Goal: Information Seeking & Learning: Learn about a topic

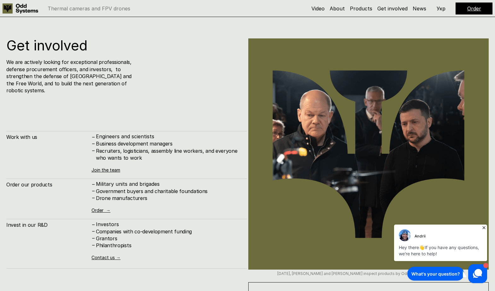
scroll to position [3661, 0]
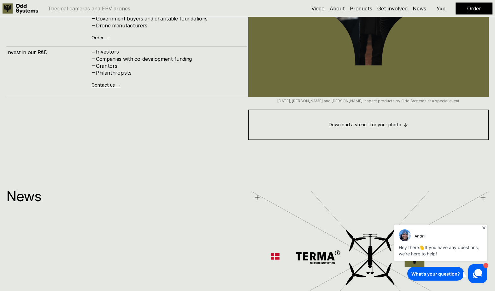
click at [486, 227] on icon at bounding box center [484, 228] width 6 height 6
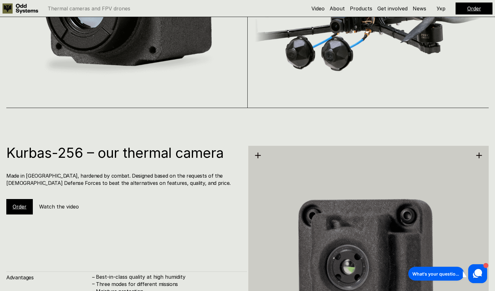
scroll to position [805, 0]
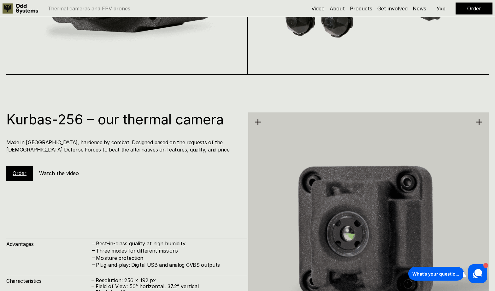
click at [258, 120] on icon at bounding box center [257, 122] width 7 height 7
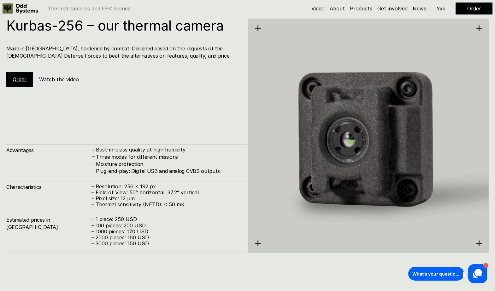
scroll to position [926, 0]
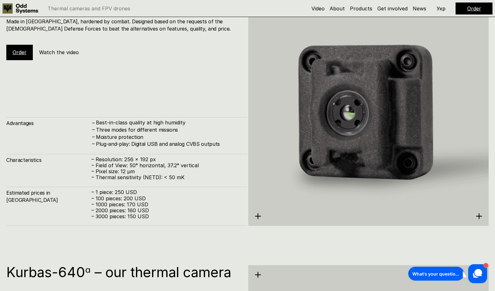
click at [259, 217] on use at bounding box center [258, 217] width 6 height 6
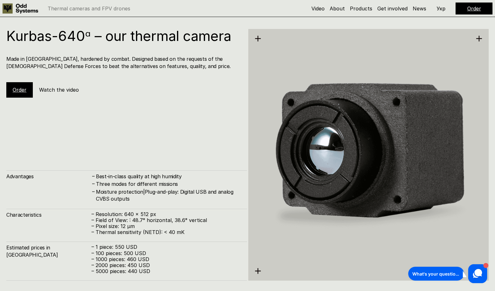
scroll to position [1182, 0]
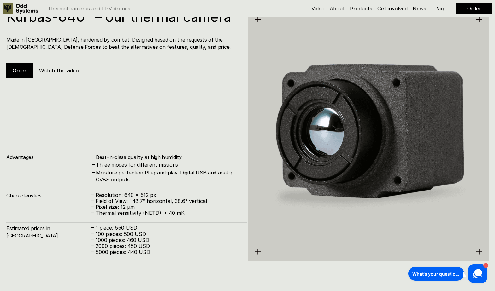
click at [164, 91] on div "Kurbas-640ᵅ – our thermal camera Made in [GEOGRAPHIC_DATA], hardened by combat.…" at bounding box center [126, 136] width 241 height 252
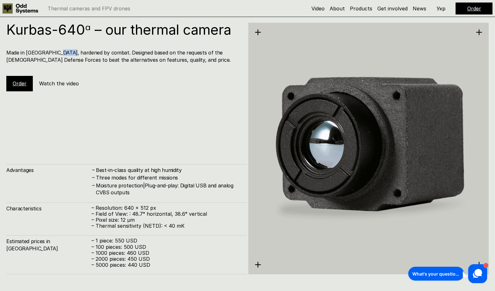
drag, startPoint x: 53, startPoint y: 52, endPoint x: 102, endPoint y: 61, distance: 49.7
click at [94, 59] on h4 "Made in [GEOGRAPHIC_DATA], hardened by combat. Designed based on the requests o…" at bounding box center [123, 56] width 234 height 14
click at [102, 61] on h4 "Made in [GEOGRAPHIC_DATA], hardened by combat. Designed based on the requests o…" at bounding box center [123, 56] width 234 height 14
click at [141, 61] on h4 "Made in [GEOGRAPHIC_DATA], hardened by combat. Designed based on the requests o…" at bounding box center [123, 56] width 234 height 14
click at [70, 81] on h5 "Watch the video" at bounding box center [59, 83] width 40 height 7
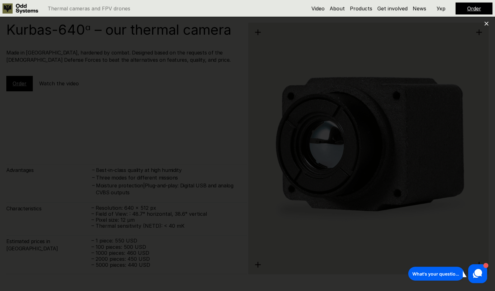
click at [487, 24] on use at bounding box center [486, 24] width 4 height 4
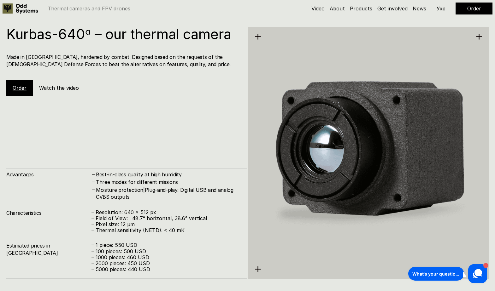
scroll to position [1275, 0]
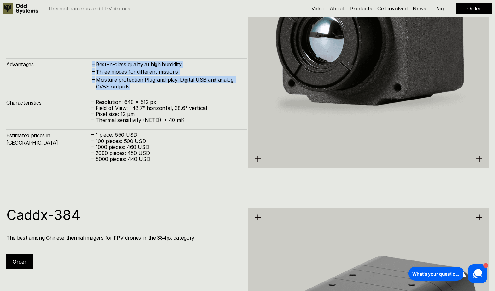
drag, startPoint x: 139, startPoint y: 91, endPoint x: 87, endPoint y: 68, distance: 57.5
click at [87, 68] on div "Advantages – Best-in-class quality at high humidity – Three modes for different…" at bounding box center [126, 113] width 241 height 110
click at [136, 41] on div "Kurbas-640ᵅ – our thermal camera Made in [GEOGRAPHIC_DATA], hardened by combat.…" at bounding box center [126, 43] width 241 height 252
drag, startPoint x: 147, startPoint y: 88, endPoint x: -2, endPoint y: 67, distance: 150.4
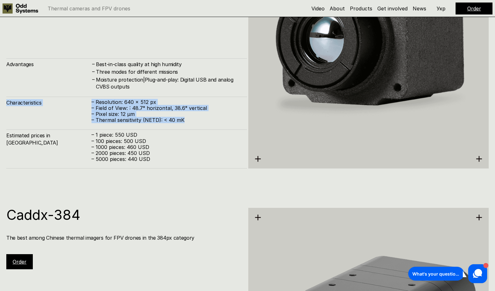
drag, startPoint x: 202, startPoint y: 123, endPoint x: 27, endPoint y: 91, distance: 177.3
click at [27, 91] on div "Advantages – Best-in-class quality at high humidity – Three modes for different…" at bounding box center [126, 113] width 241 height 110
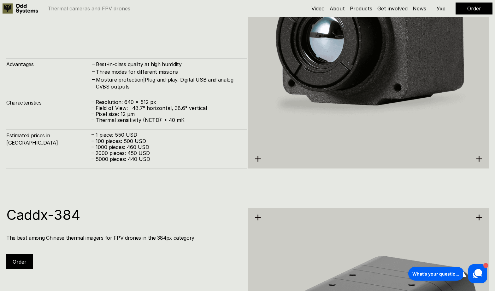
click at [175, 167] on div "Estimated prices in [GEOGRAPHIC_DATA] – 1 piece: 550 USD – 100 pieces: 500 USD …" at bounding box center [126, 149] width 241 height 39
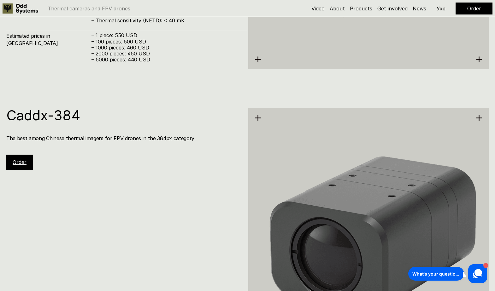
scroll to position [1440, 0]
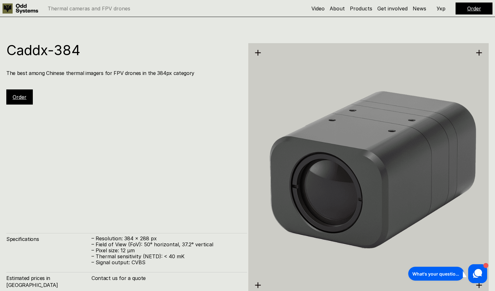
click at [477, 269] on icon at bounding box center [477, 274] width 12 height 12
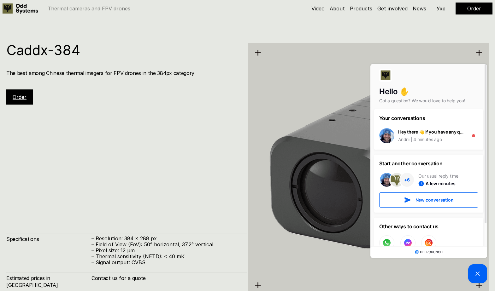
click at [210, 159] on div "Caddx-384 The best among Chinese thermal imagers for FPV drones in the 384px ca…" at bounding box center [126, 169] width 241 height 252
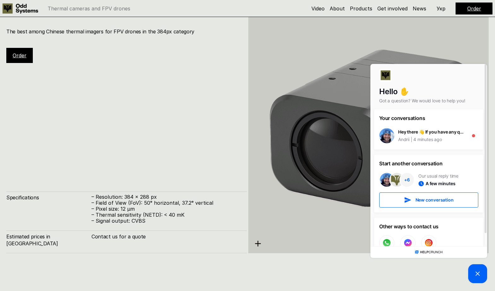
scroll to position [1416, 0]
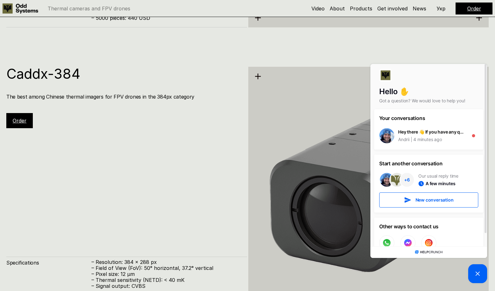
click at [130, 151] on div "Caddx-384 The best among Chinese thermal imagers for FPV drones in the 384px ca…" at bounding box center [126, 193] width 241 height 252
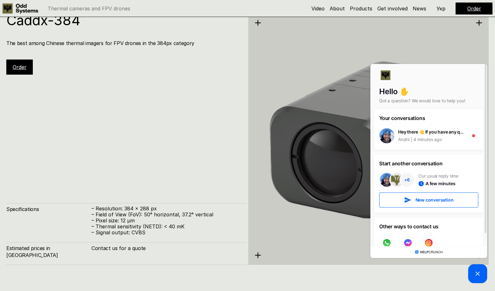
scroll to position [1525, 0]
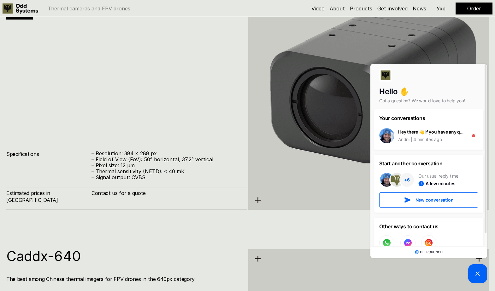
click at [475, 277] on icon at bounding box center [478, 274] width 8 height 8
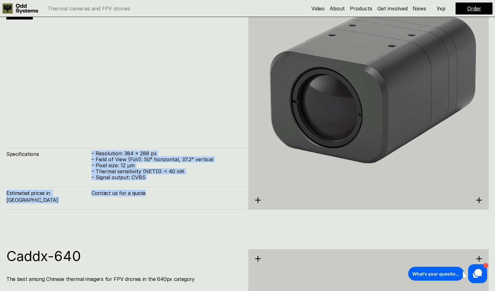
drag, startPoint x: 150, startPoint y: 201, endPoint x: 94, endPoint y: 157, distance: 70.5
click at [94, 157] on div "Specifications – Resolution: 384 x 288 px – Field of View (FoV): 50° horizontal…" at bounding box center [126, 179] width 241 height 62
click at [179, 226] on div "Caddx-384 The best among Chinese thermal imagers for FPV drones in the 384px ca…" at bounding box center [247, 83] width 495 height 291
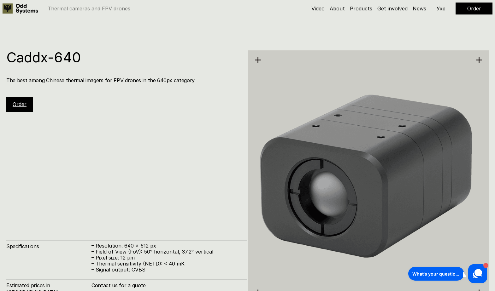
scroll to position [1788, 0]
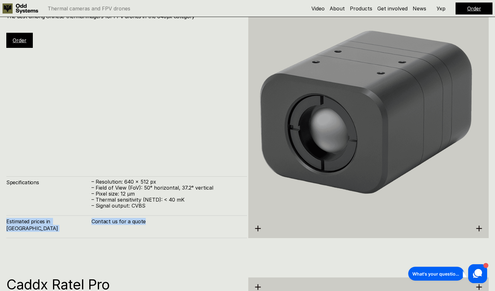
drag, startPoint x: 178, startPoint y: 229, endPoint x: 38, endPoint y: 179, distance: 148.7
click at [38, 179] on div "Caddx-640 The best among Chinese thermal imagers for FPV drones in the 640px ca…" at bounding box center [126, 112] width 241 height 252
click at [152, 144] on div "Caddx-640 The best among Chinese thermal imagers for FPV drones in the 640px ca…" at bounding box center [126, 112] width 241 height 252
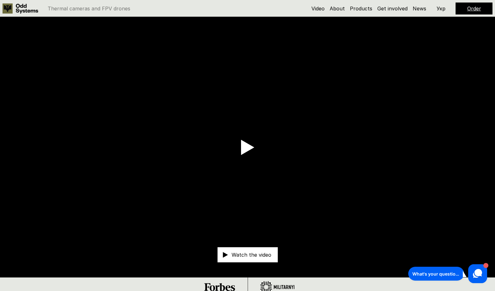
scroll to position [0, 0]
click at [258, 144] on video at bounding box center [247, 147] width 495 height 261
click at [245, 149] on use at bounding box center [247, 147] width 13 height 15
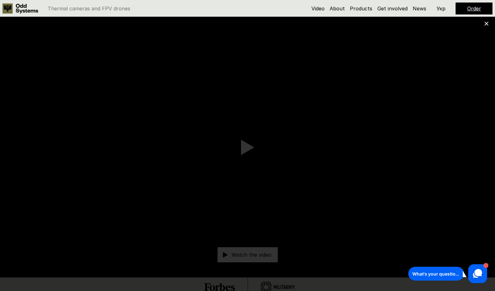
click at [488, 22] on div at bounding box center [247, 145] width 495 height 291
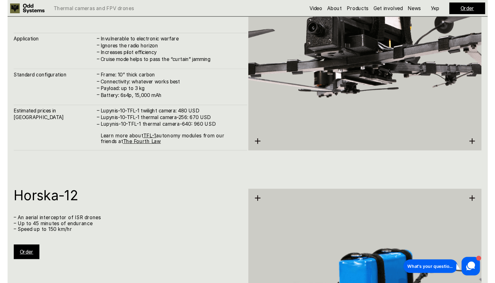
scroll to position [3037, 0]
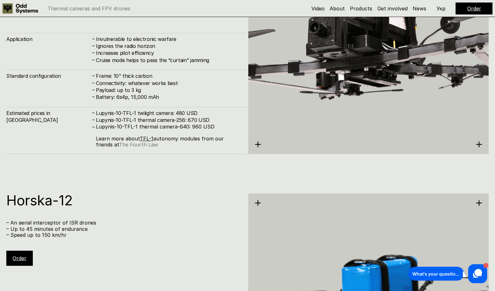
click at [123, 146] on link "The Fourth Law" at bounding box center [138, 145] width 39 height 6
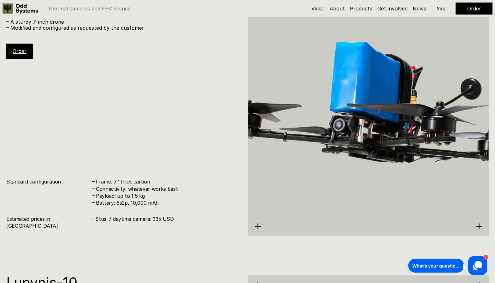
scroll to position [2260, 0]
